Goal: Task Accomplishment & Management: Use online tool/utility

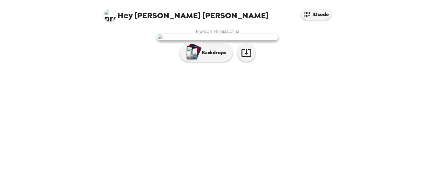
scroll to position [25, 0]
click at [243, 58] on icon "button" at bounding box center [246, 52] width 11 height 11
click at [207, 62] on button "Backdrops" at bounding box center [206, 53] width 53 height 18
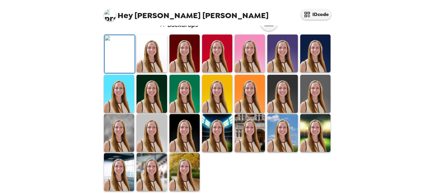
click at [334, 93] on div "[PERSON_NAME] , [DATE] Backdrops" at bounding box center [218, 98] width 242 height 194
click at [339, 94] on div "Hey [PERSON_NAME] [PERSON_NAME] IDcode [PERSON_NAME] , [DATE] Backdrops" at bounding box center [217, 97] width 435 height 194
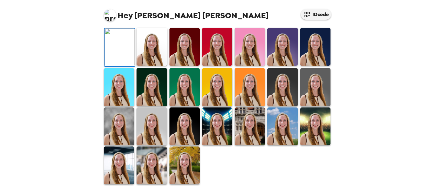
scroll to position [168, 0]
click at [181, 172] on img at bounding box center [185, 165] width 30 height 38
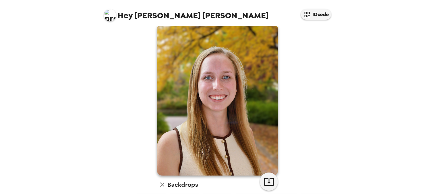
scroll to position [9, 0]
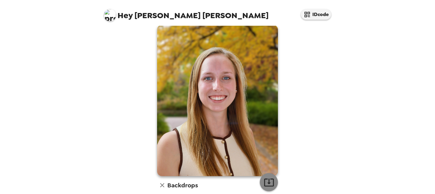
click at [261, 180] on button "button" at bounding box center [269, 182] width 18 height 18
